Goal: Task Accomplishment & Management: Manage account settings

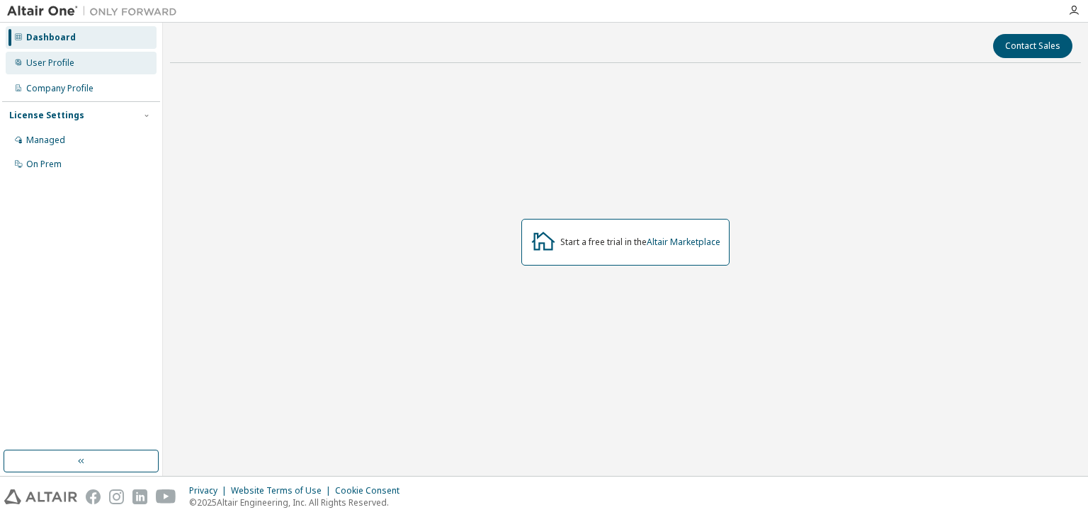
click at [48, 72] on div "User Profile" at bounding box center [81, 63] width 151 height 23
